Goal: Check status: Check status

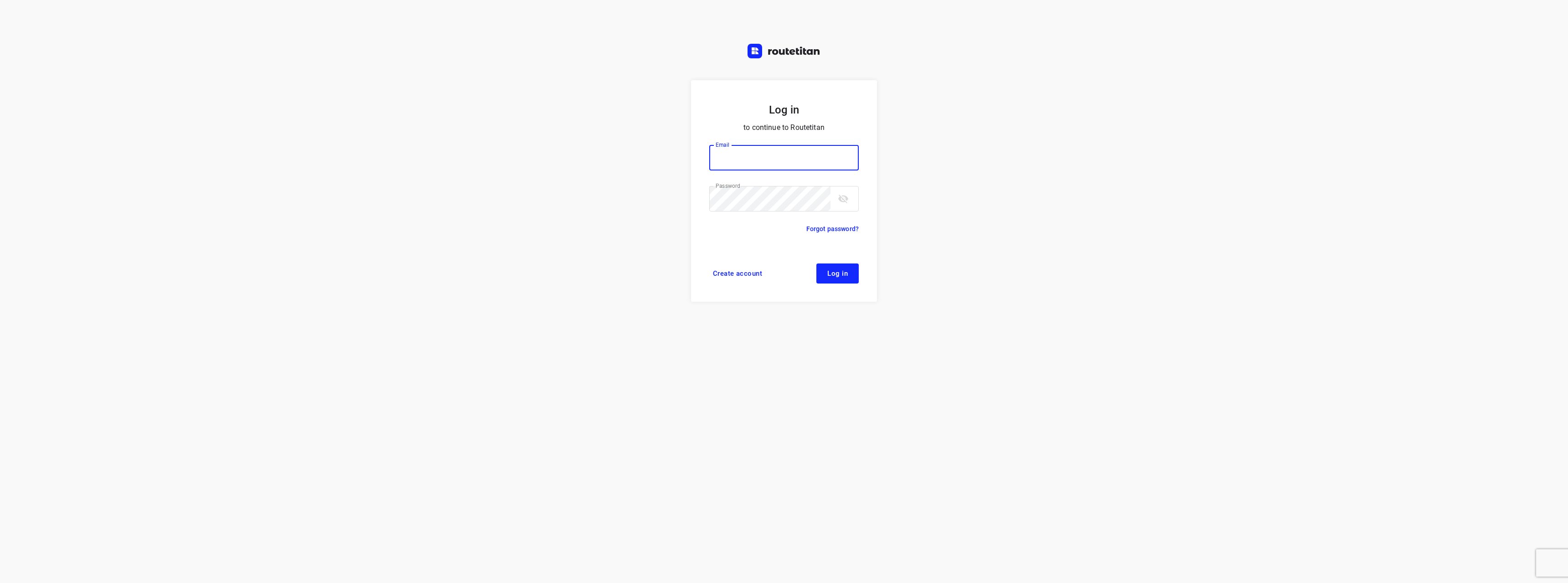
type input "max@onlineplasticsgroup.com"
click at [832, 270] on span "Log in" at bounding box center [838, 273] width 21 height 7
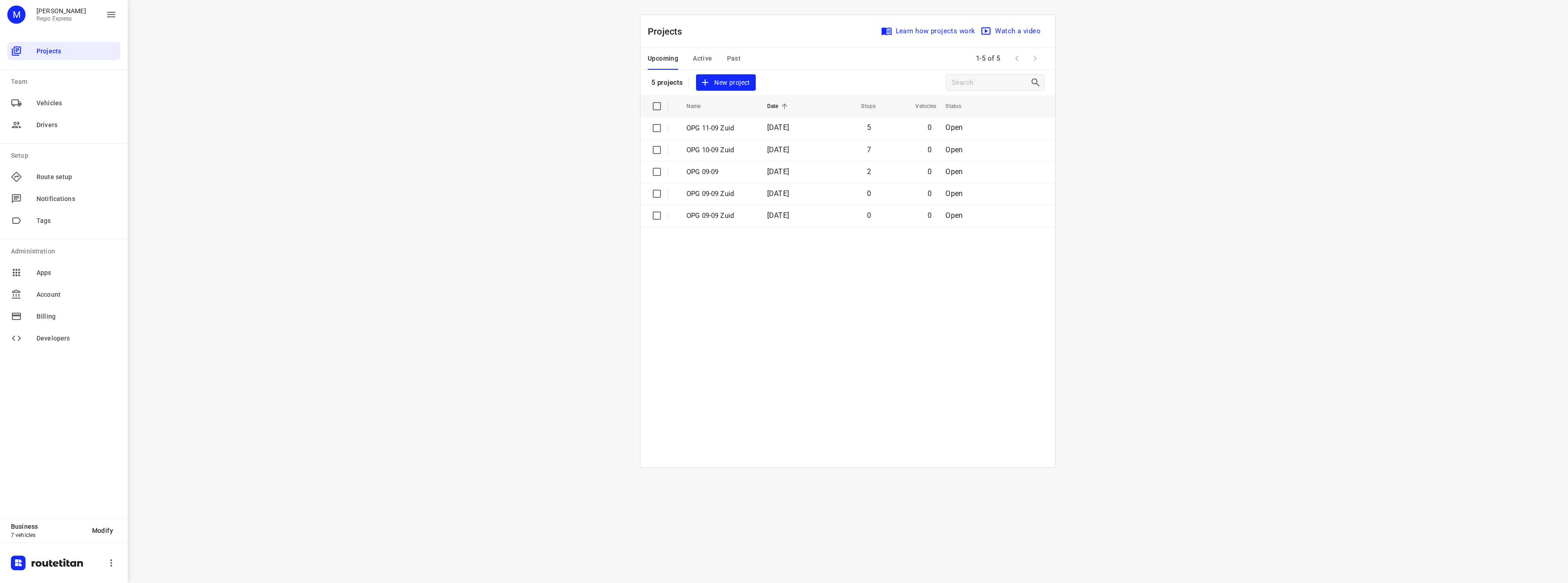
click at [703, 55] on span "Active" at bounding box center [702, 58] width 19 height 12
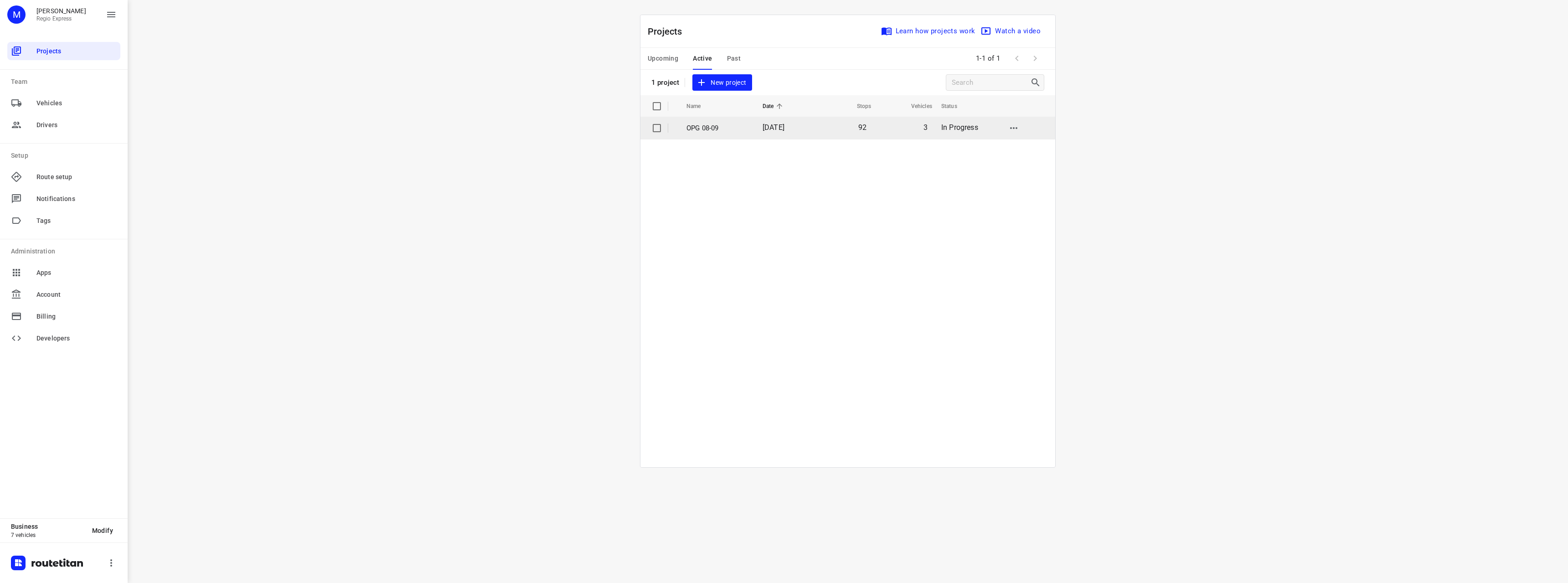
click at [772, 130] on span "[DATE]" at bounding box center [774, 127] width 22 height 9
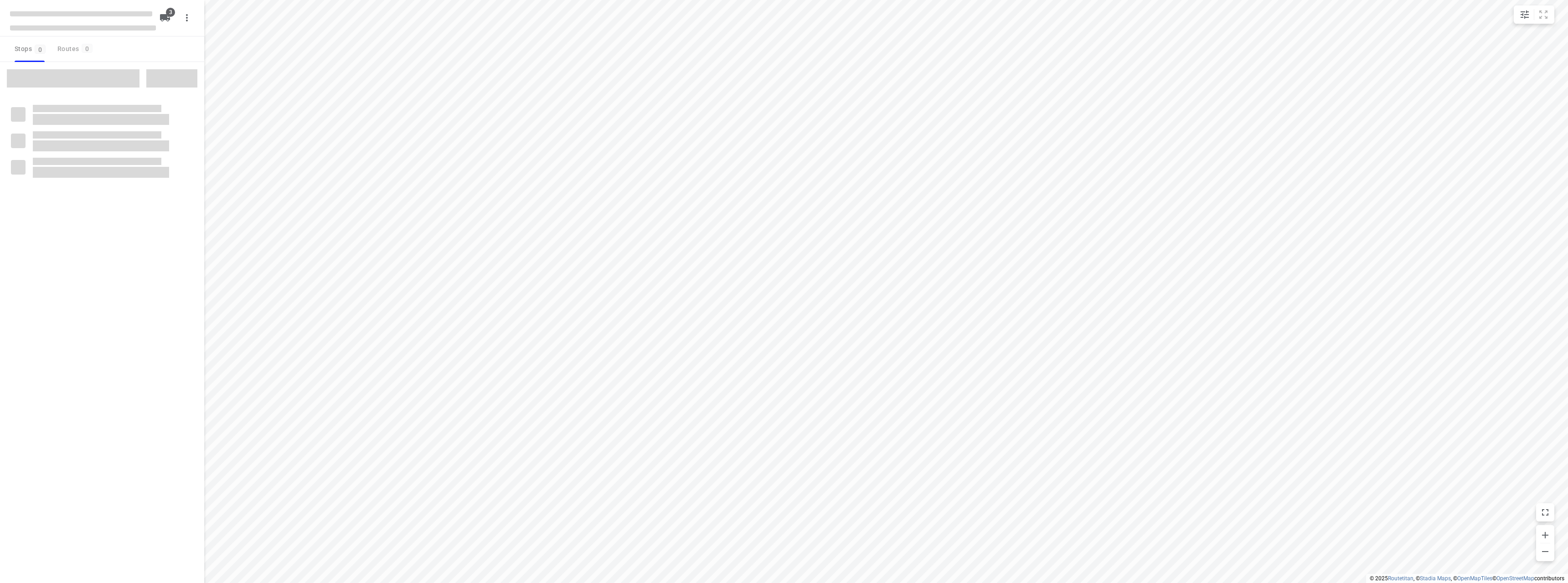
type input "distance"
